Goal: Information Seeking & Learning: Find specific fact

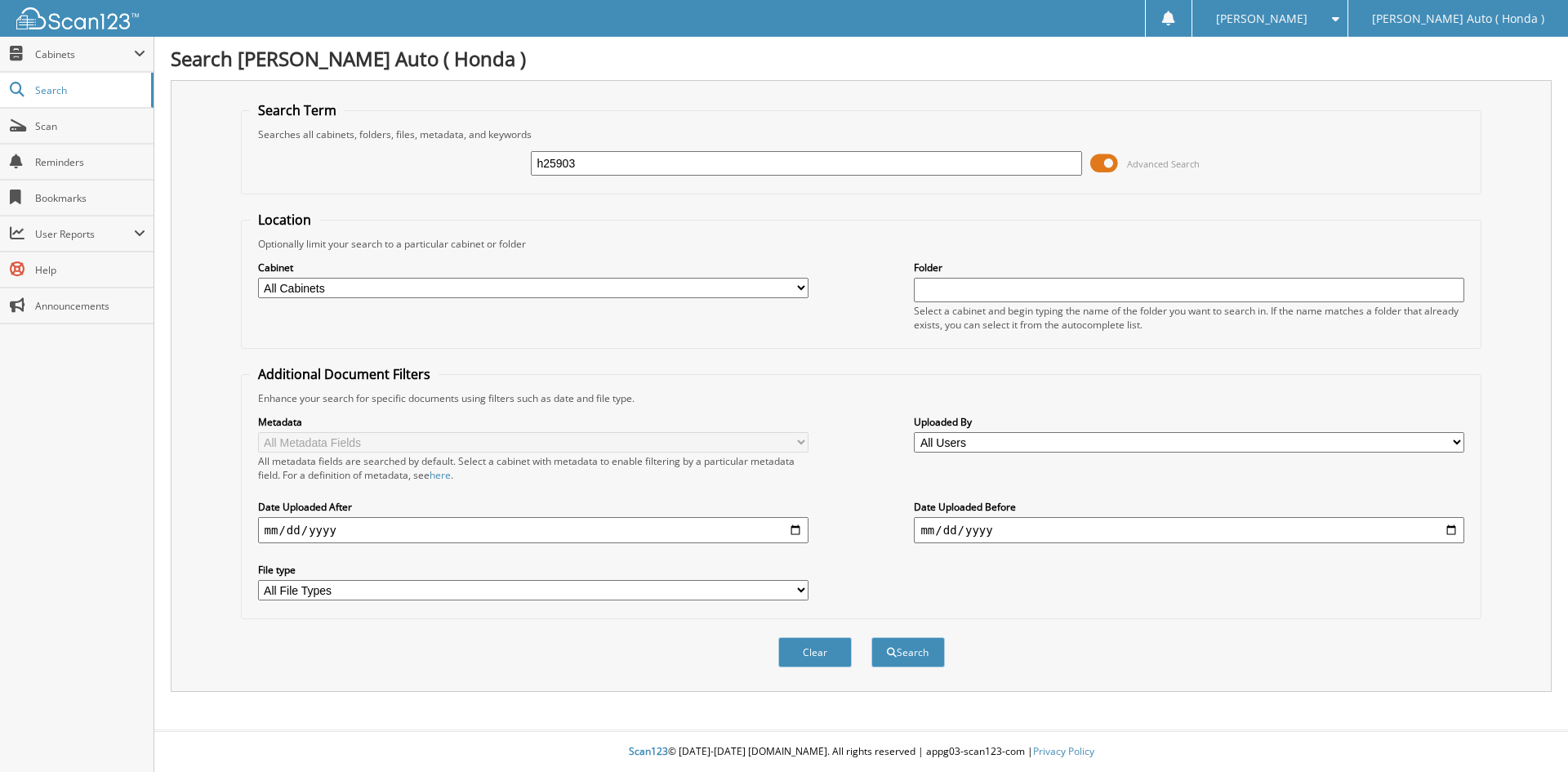
type input "h25903"
click at [872, 637] on button "Search" at bounding box center [908, 651] width 74 height 30
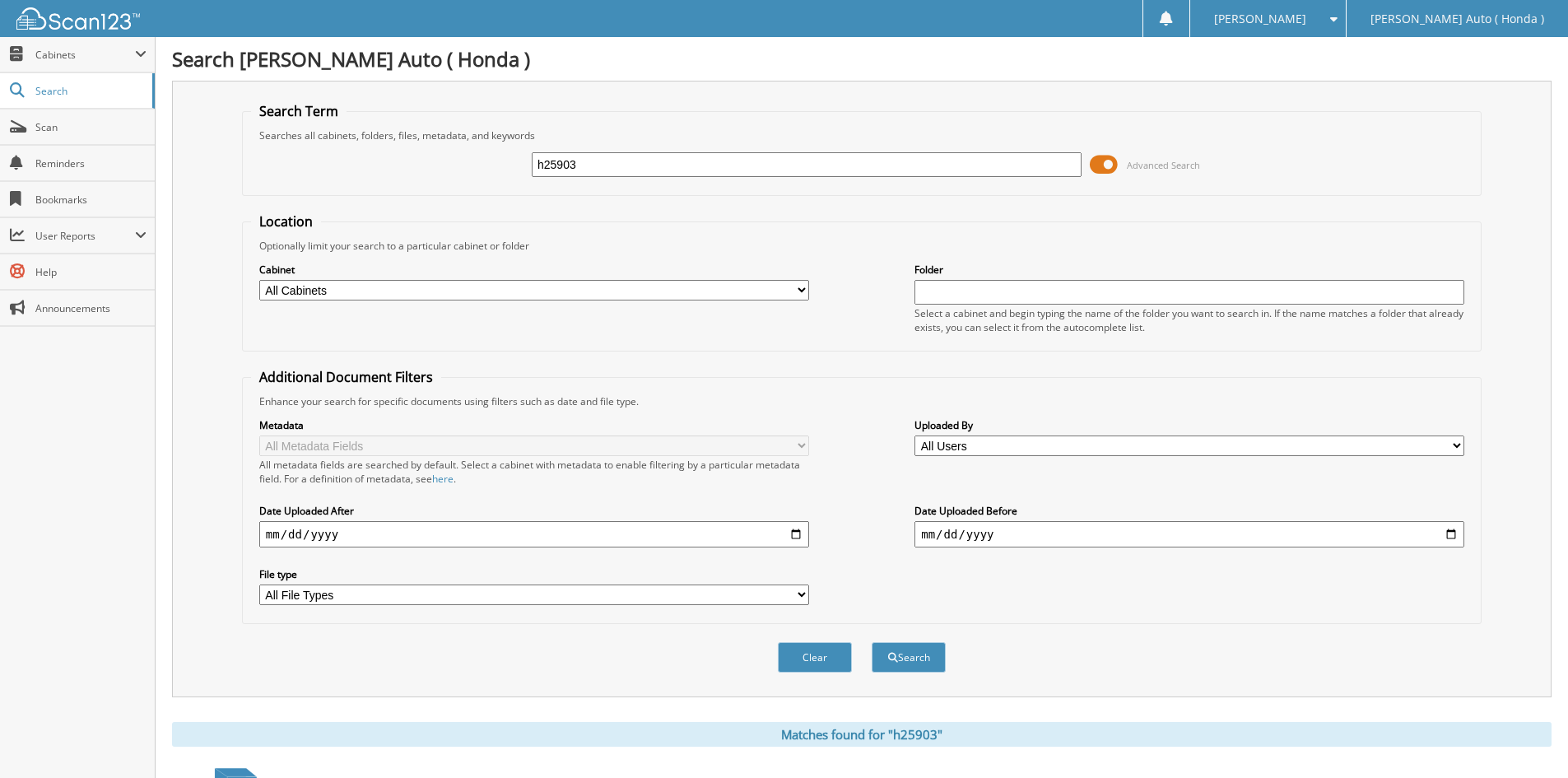
click at [588, 161] on input "h25903" at bounding box center [806, 165] width 550 height 25
type input "h25903a"
click at [872, 642] on button "Search" at bounding box center [909, 656] width 75 height 30
drag, startPoint x: 593, startPoint y: 162, endPoint x: 464, endPoint y: 168, distance: 129.1
click at [464, 168] on div "h25903a Advanced Search" at bounding box center [861, 165] width 1221 height 45
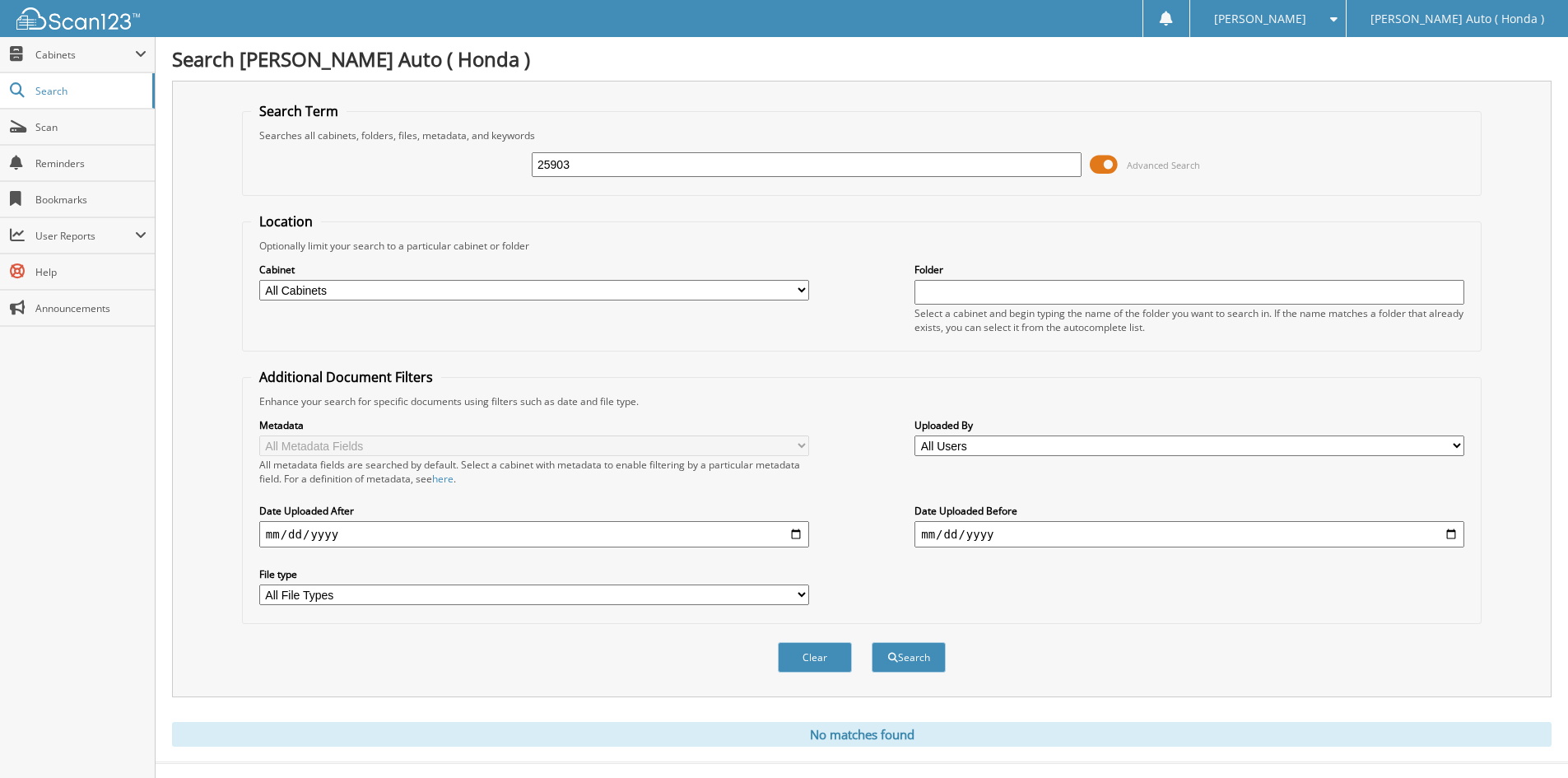
type input "25903"
click at [872, 642] on button "Search" at bounding box center [909, 656] width 75 height 30
drag, startPoint x: 583, startPoint y: 163, endPoint x: 447, endPoint y: 172, distance: 136.3
click at [447, 170] on div "25903 Advanced Search" at bounding box center [861, 165] width 1221 height 45
type input "522620"
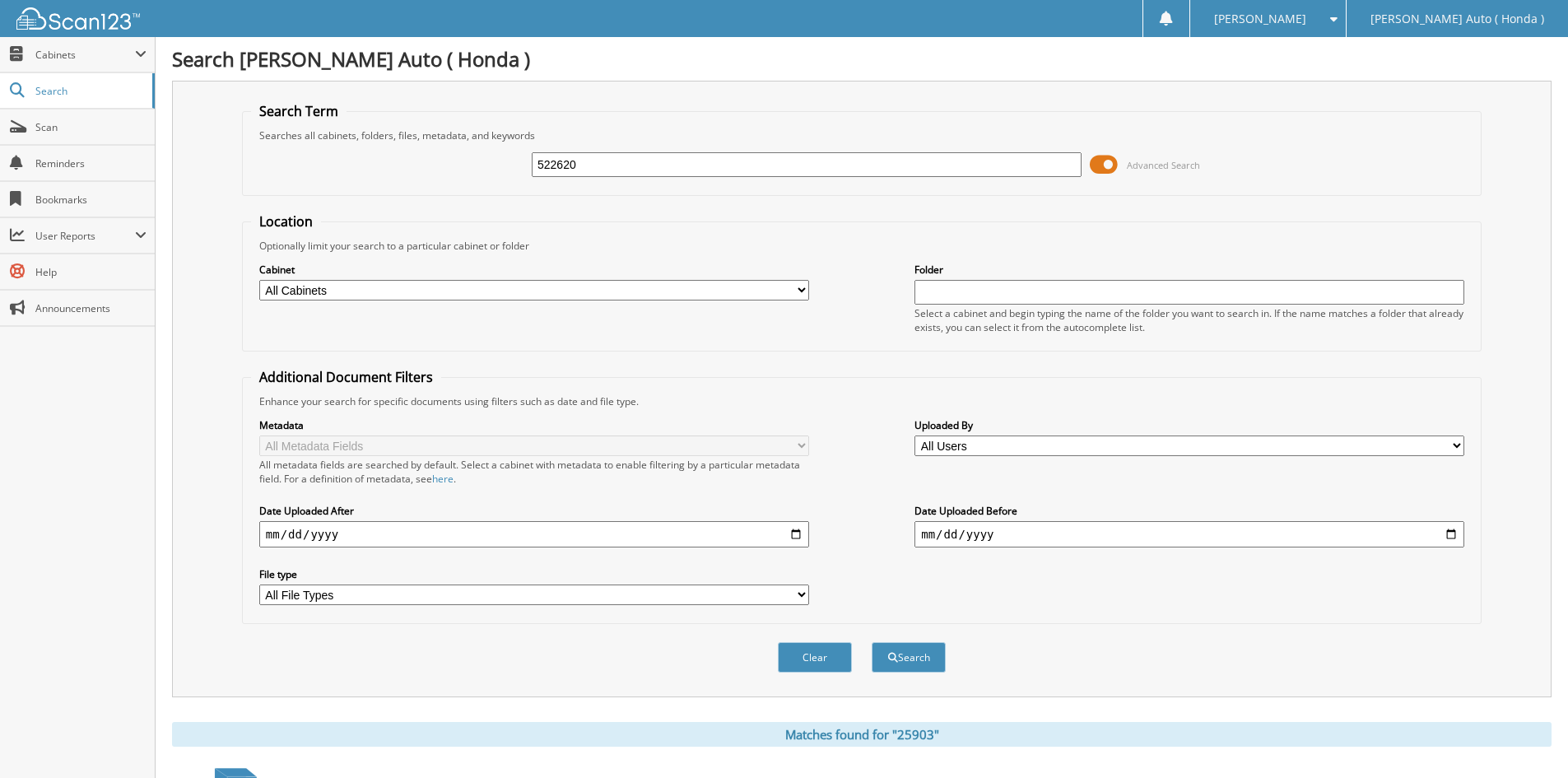
click at [872, 642] on button "Search" at bounding box center [909, 656] width 75 height 30
click at [49, 123] on span "Scan" at bounding box center [91, 127] width 111 height 14
